Goal: Register for event/course

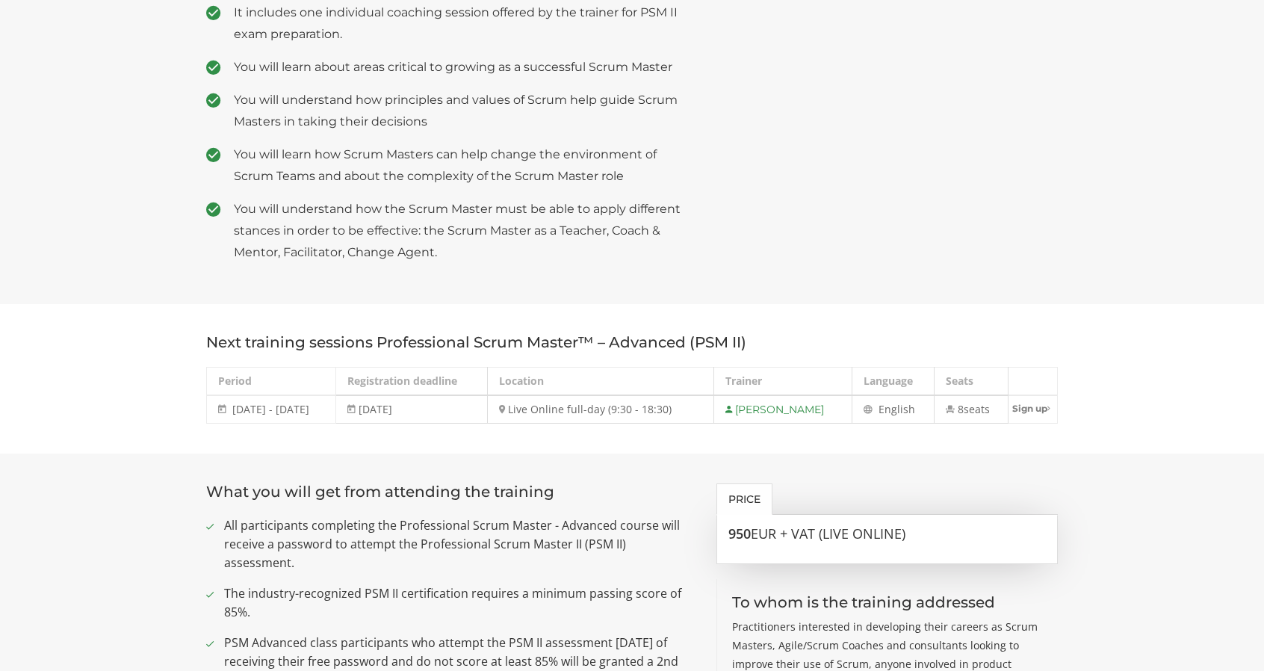
scroll to position [747, 0]
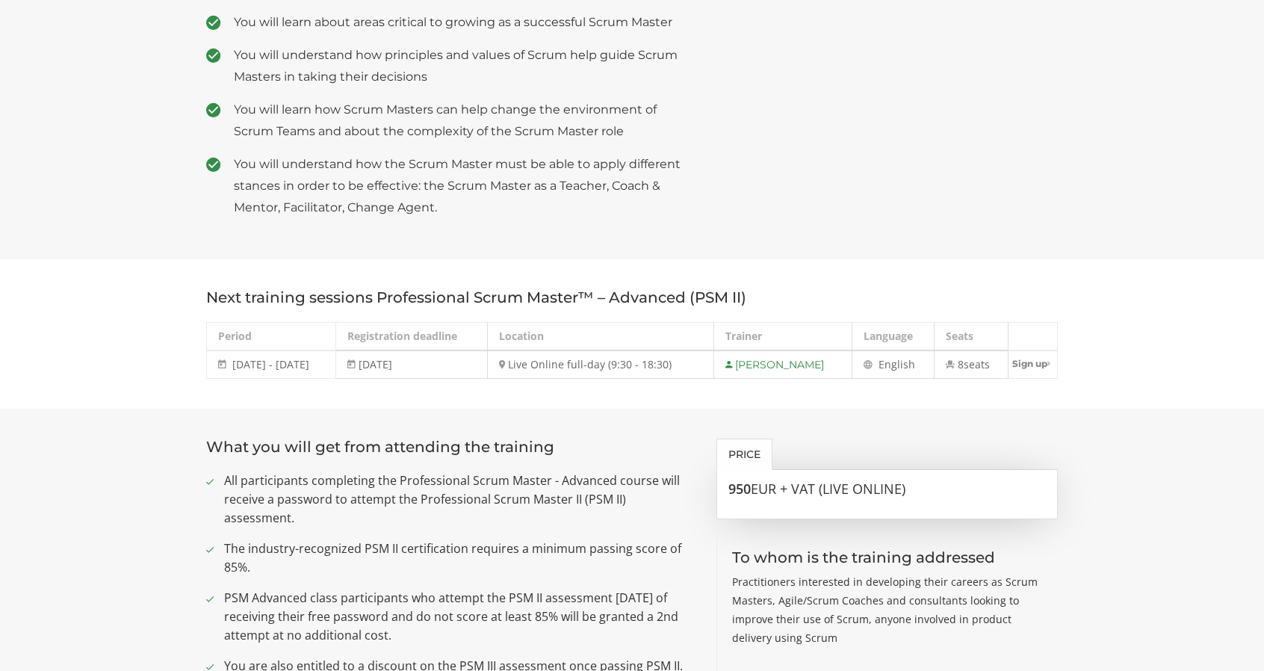
drag, startPoint x: 563, startPoint y: 344, endPoint x: 694, endPoint y: 350, distance: 130.9
click at [694, 350] on td "Live Online full-day (9:30 - 18:30)" at bounding box center [601, 364] width 226 height 28
click at [702, 350] on td "Live Online full-day (9:30 - 18:30)" at bounding box center [601, 364] width 226 height 28
drag, startPoint x: 236, startPoint y: 347, endPoint x: 305, endPoint y: 346, distance: 68.7
click at [305, 357] on span "[DATE] - [DATE]" at bounding box center [270, 364] width 77 height 14
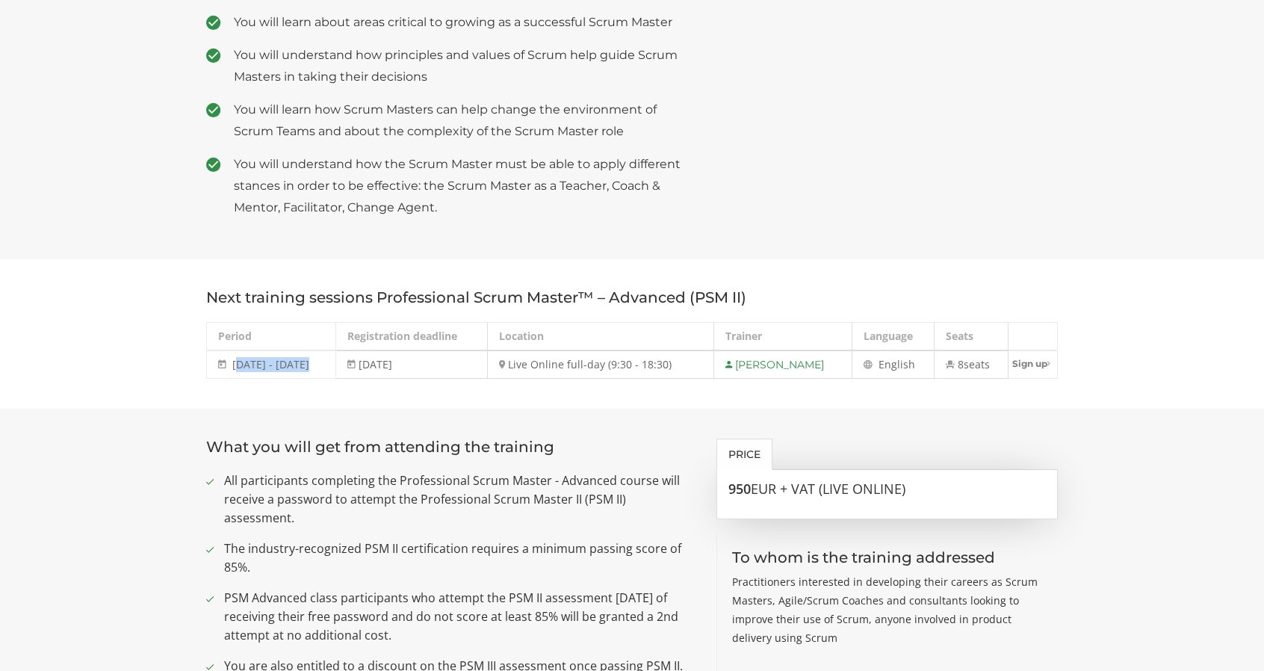
drag, startPoint x: 990, startPoint y: 341, endPoint x: 936, endPoint y: 356, distance: 55.8
click at [936, 356] on td "8 seats" at bounding box center [971, 364] width 73 height 28
click at [879, 385] on section "Next training sessions Professional Scrum Master™ – Advanced (PSM II) Period Re…" at bounding box center [632, 333] width 1264 height 149
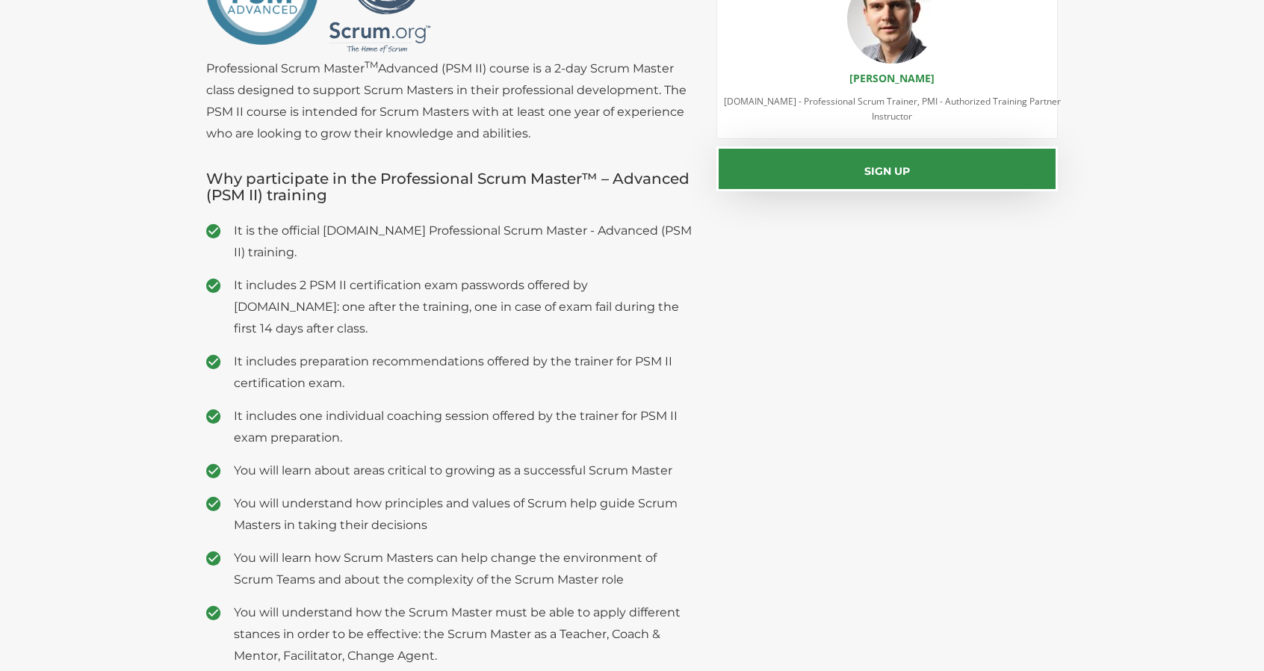
scroll to position [0, 0]
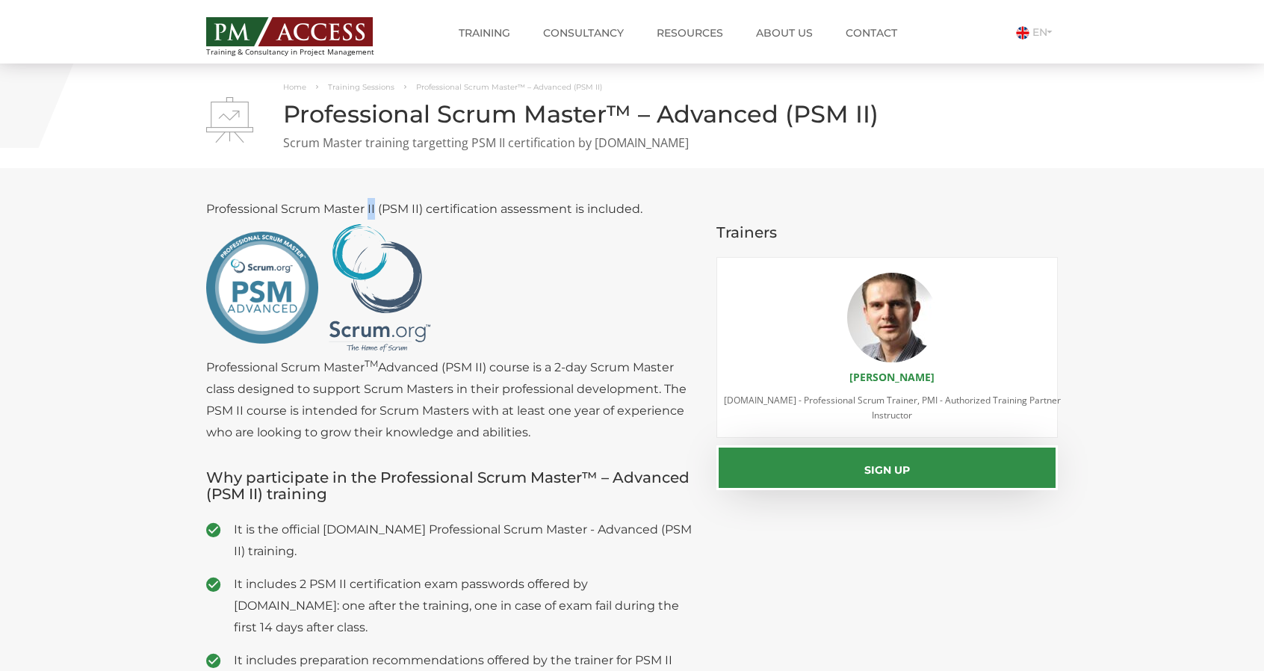
click at [370, 208] on p "Professional Scrum Master II (PSM II) certification assessment is included. Pro…" at bounding box center [450, 320] width 488 height 245
